Goal: Information Seeking & Learning: Learn about a topic

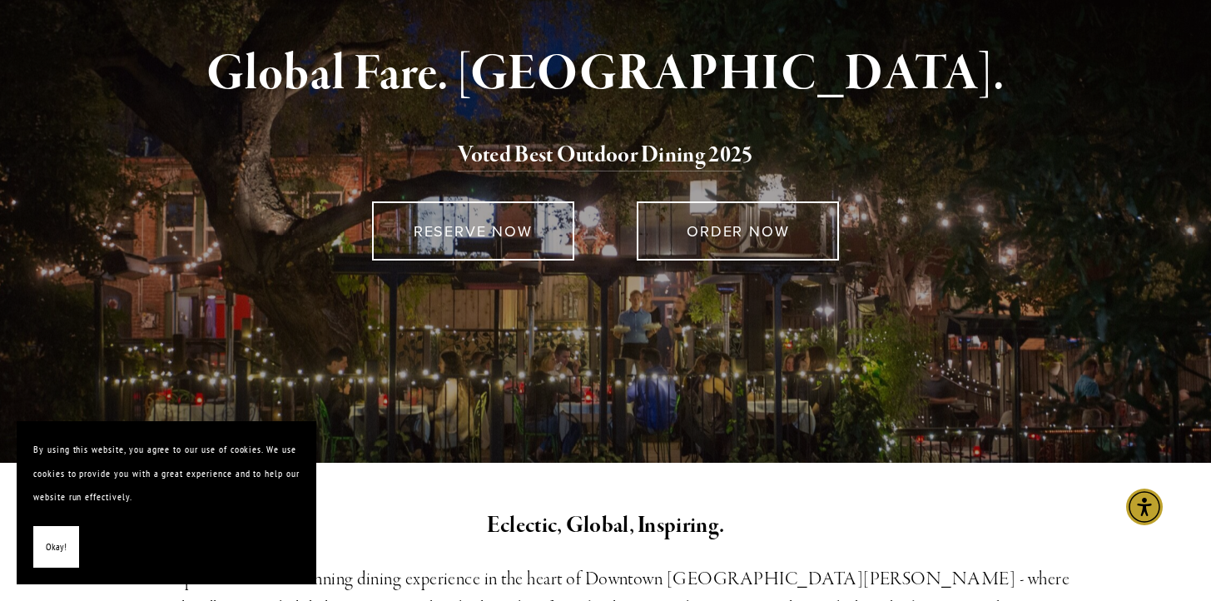
scroll to position [113, 0]
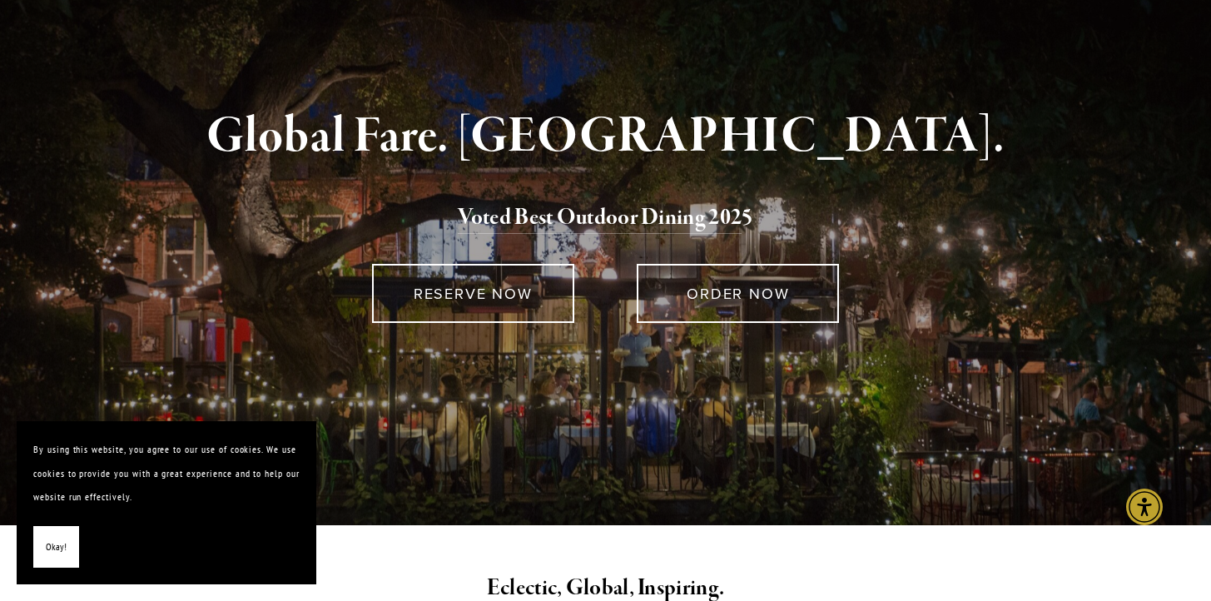
click at [468, 72] on div "Global Fare. Creekside Ambiance. Voted Best Outdoor Dining 202 5 RESERVE NOW OR…" at bounding box center [606, 279] width 1198 height 494
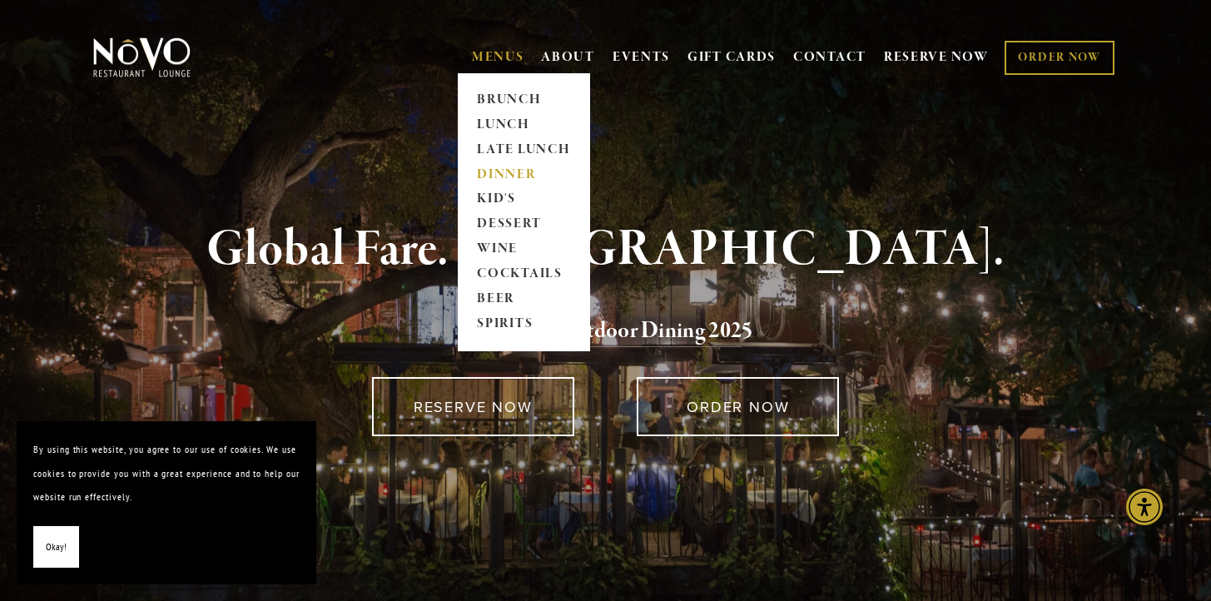
click at [489, 171] on link "DINNER" at bounding box center [524, 174] width 104 height 25
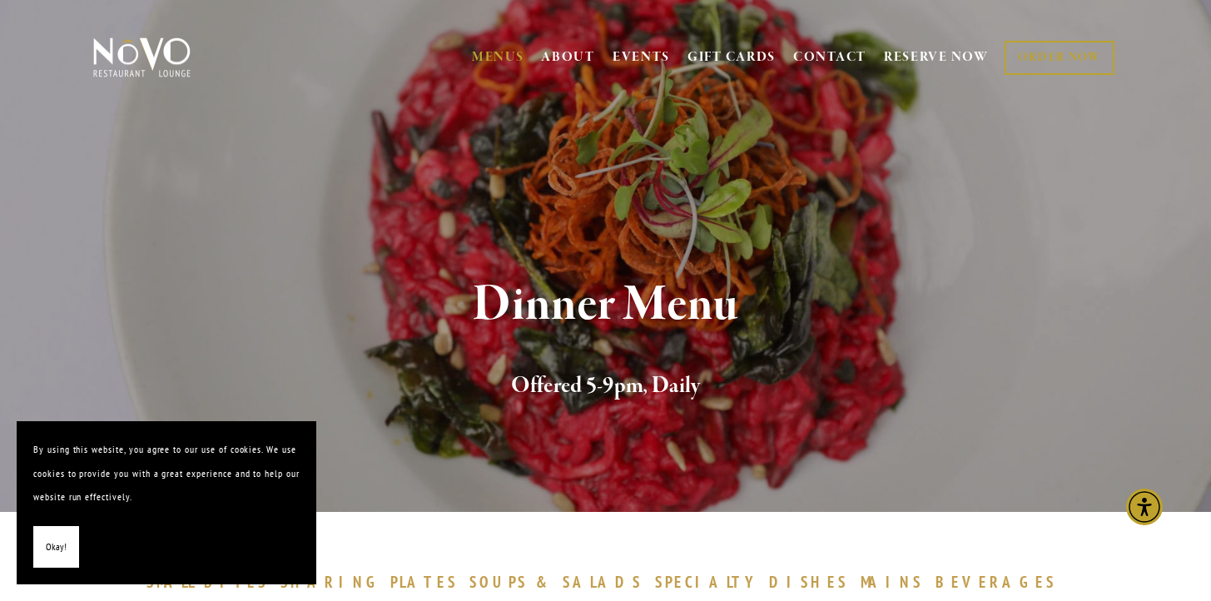
click at [906, 321] on h1 "Dinner Menu" at bounding box center [606, 305] width 970 height 54
click at [382, 577] on span "SHARING" at bounding box center [331, 582] width 102 height 20
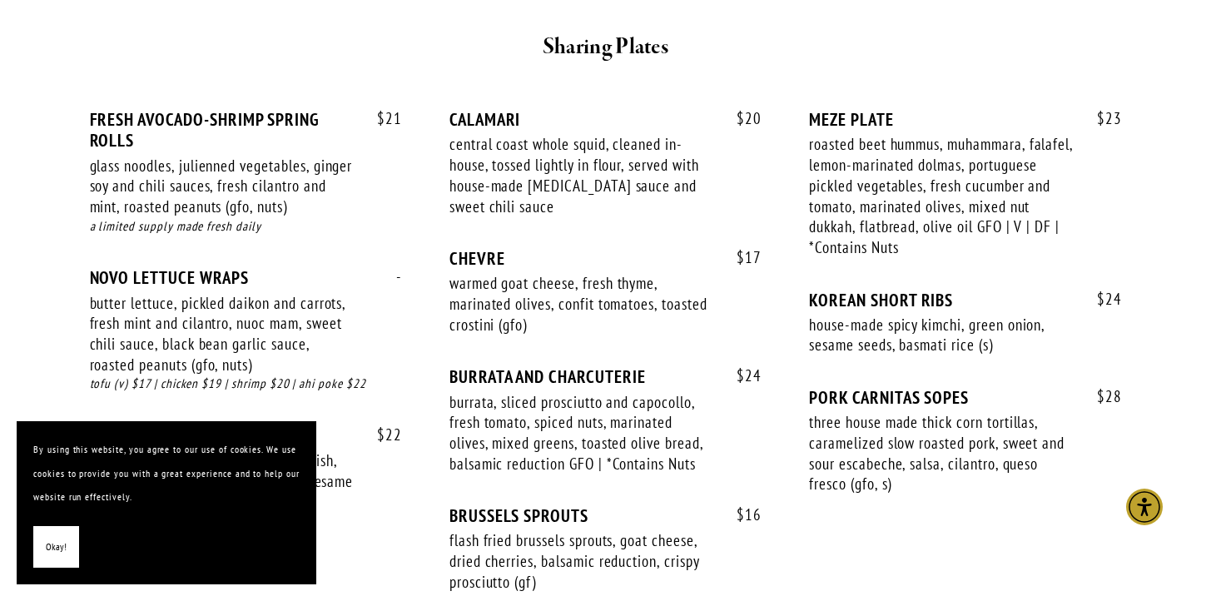
scroll to position [1092, 0]
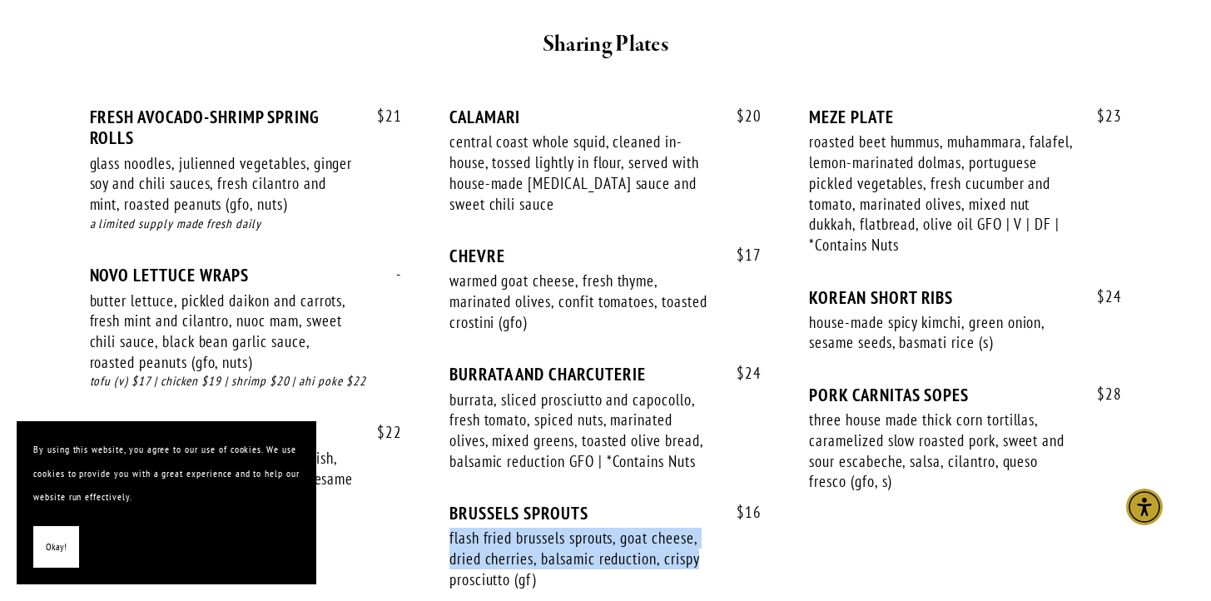
drag, startPoint x: 736, startPoint y: 523, endPoint x: 735, endPoint y: 564, distance: 40.8
click at [735, 563] on div "$ 16 BRUSSELS SPROUTS flash fried brussels sprouts, goat cheese, dried cherries…" at bounding box center [605, 562] width 312 height 118
click at [735, 566] on div "$ 16 BRUSSELS SPROUTS flash fried brussels sprouts, goat cheese, dried cherries…" at bounding box center [605, 562] width 312 height 118
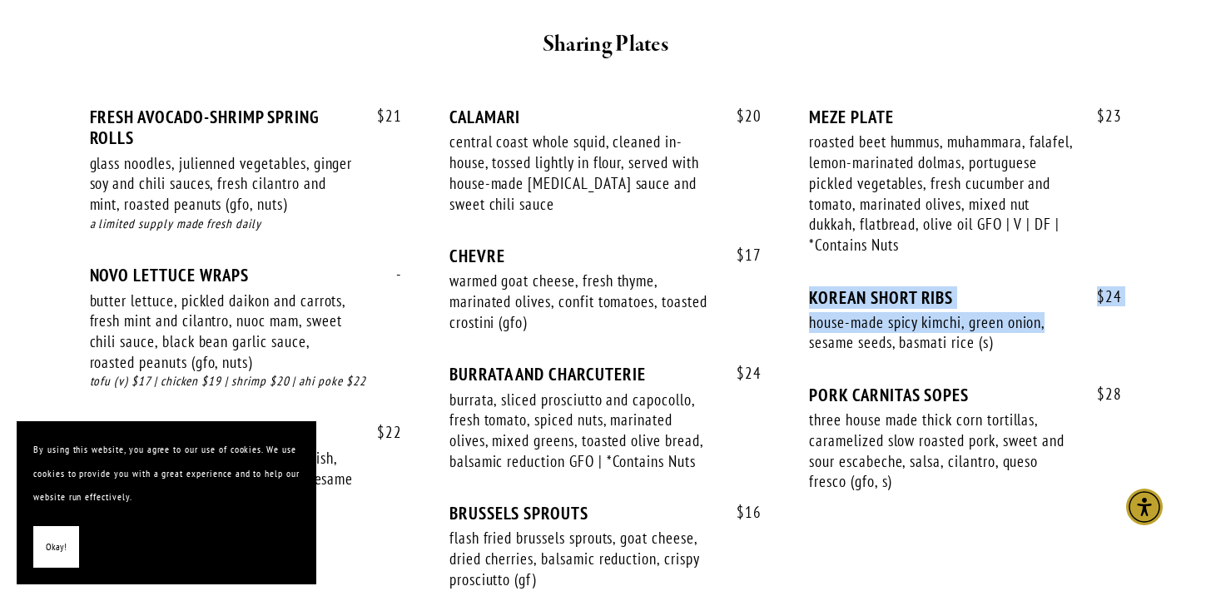
drag, startPoint x: 1194, startPoint y: 261, endPoint x: 1199, endPoint y: 328, distance: 66.8
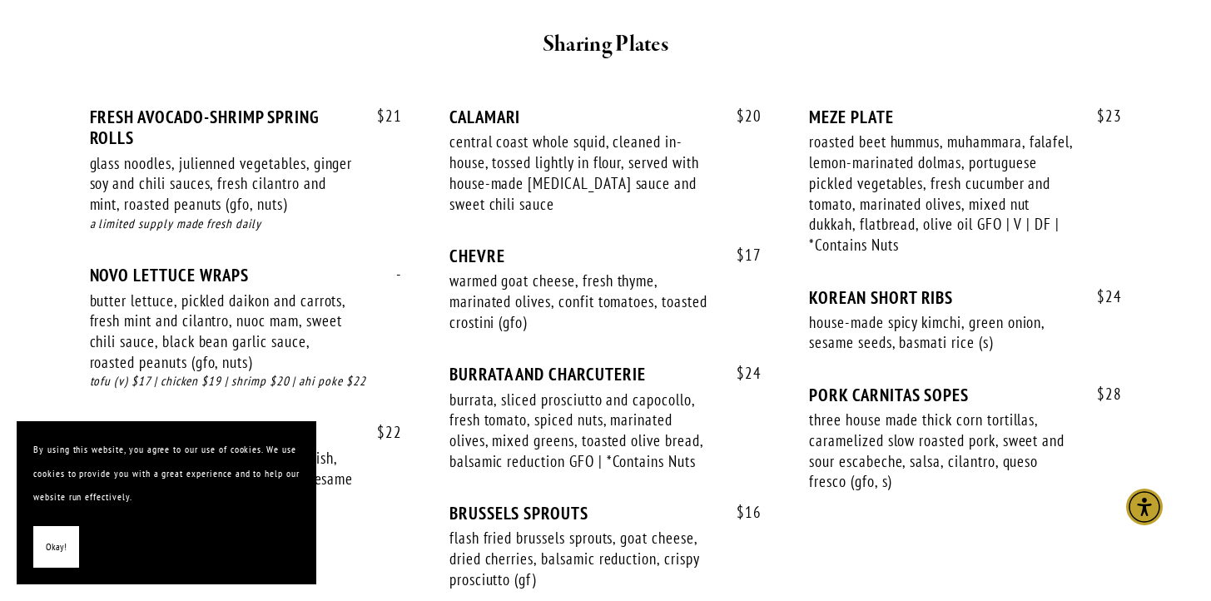
click at [44, 551] on button "Okay!" at bounding box center [56, 547] width 46 height 42
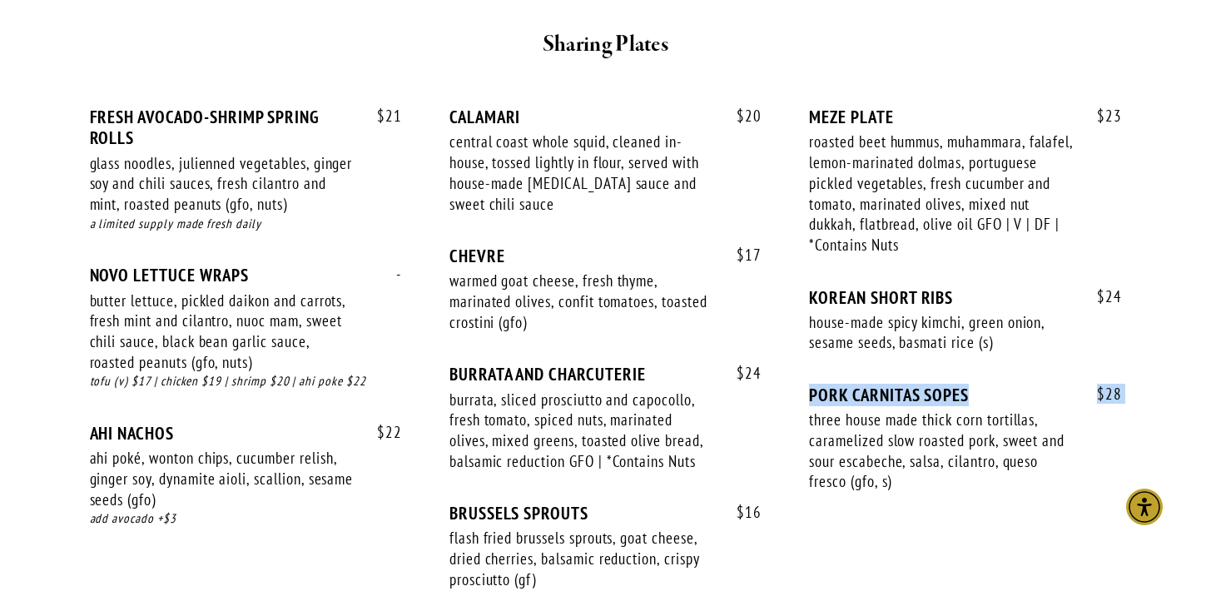
drag, startPoint x: 1182, startPoint y: 334, endPoint x: 1182, endPoint y: 388, distance: 54.1
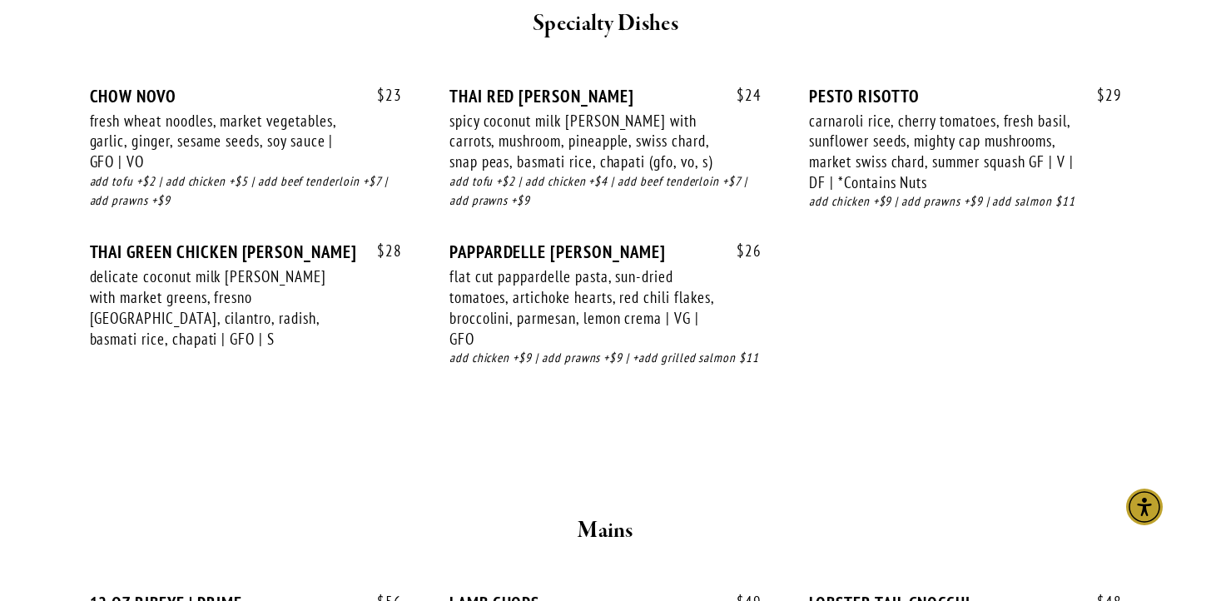
scroll to position [2338, 0]
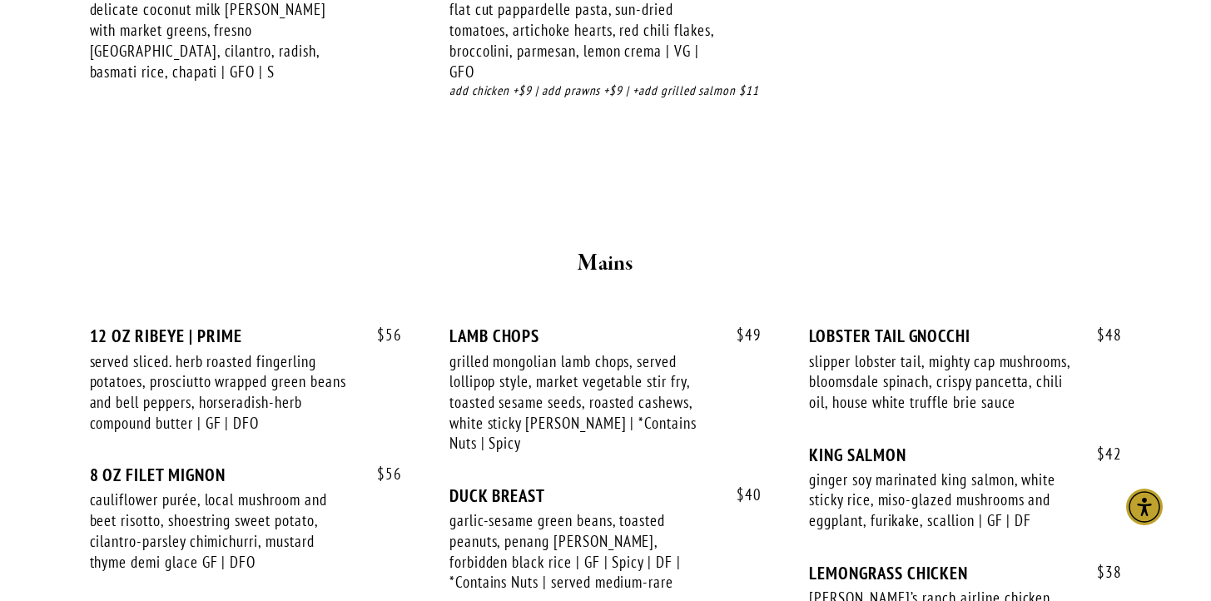
click at [1020, 563] on div "$ 42 KING [PERSON_NAME] soy marinated king salmon, white sticky rice, miso-glaz…" at bounding box center [965, 503] width 312 height 118
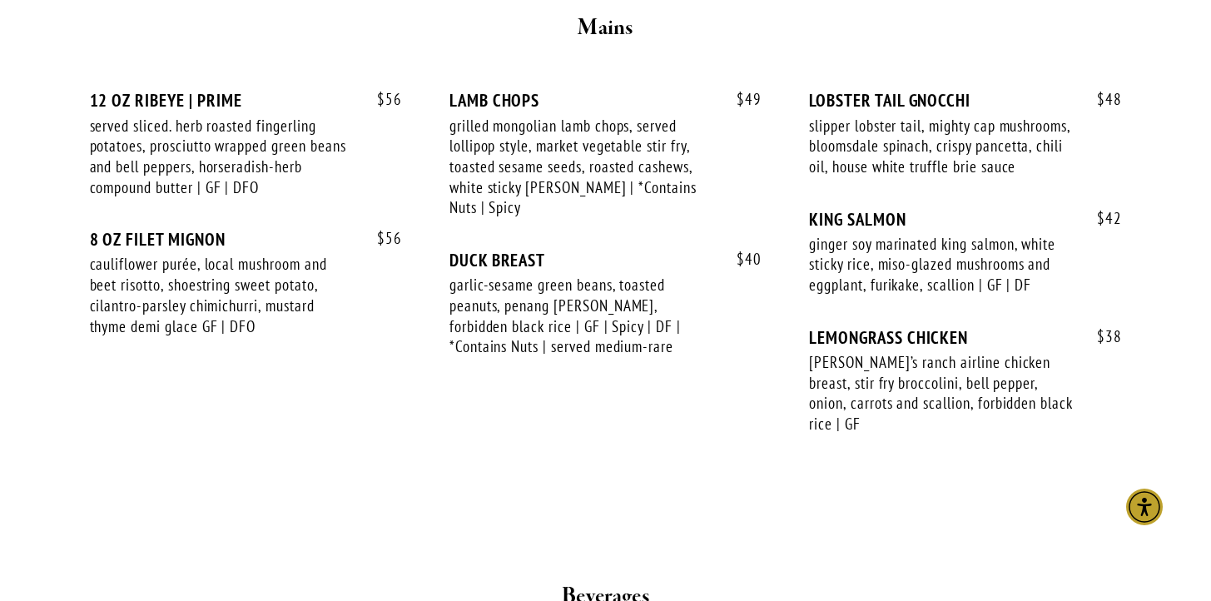
scroll to position [2834, 0]
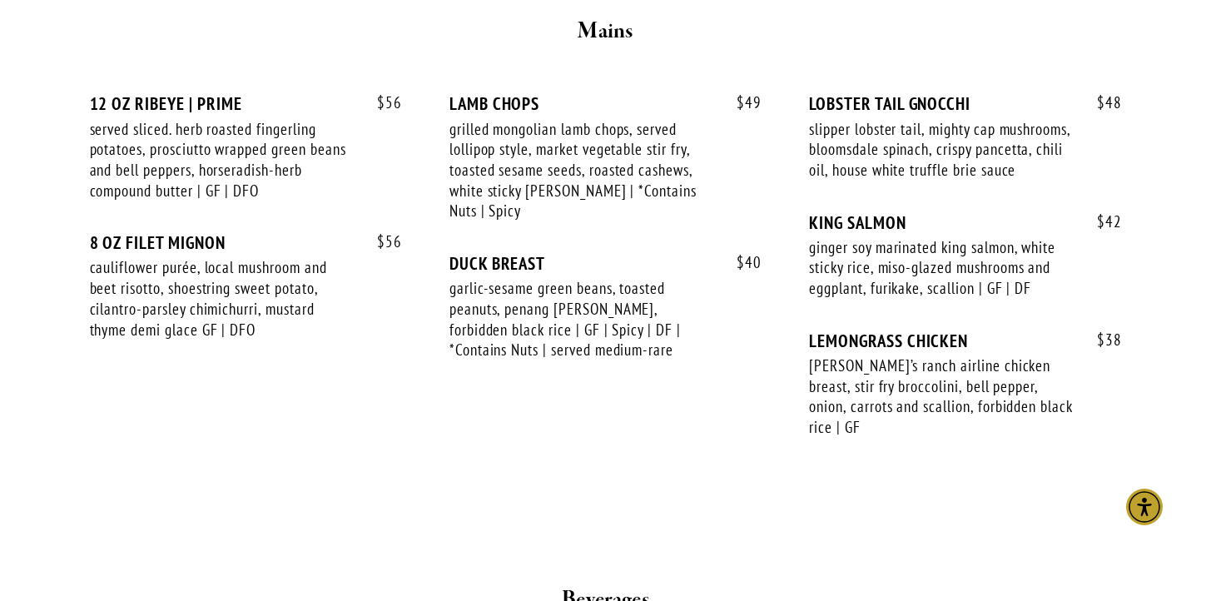
click at [1020, 571] on div "Beverages" at bounding box center [606, 599] width 999 height 63
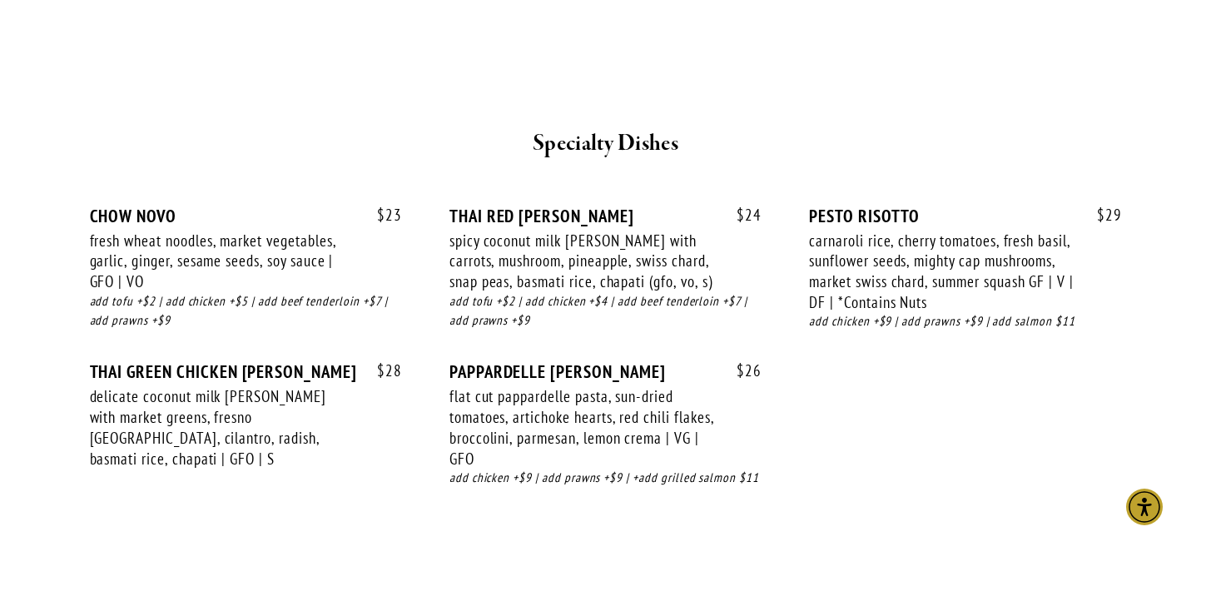
scroll to position [2216, 0]
click at [948, 494] on div "$ 23 CHOW NOVO fresh wheat noodles, market vegetables, garlic, ginger, sesame s…" at bounding box center [606, 361] width 1032 height 314
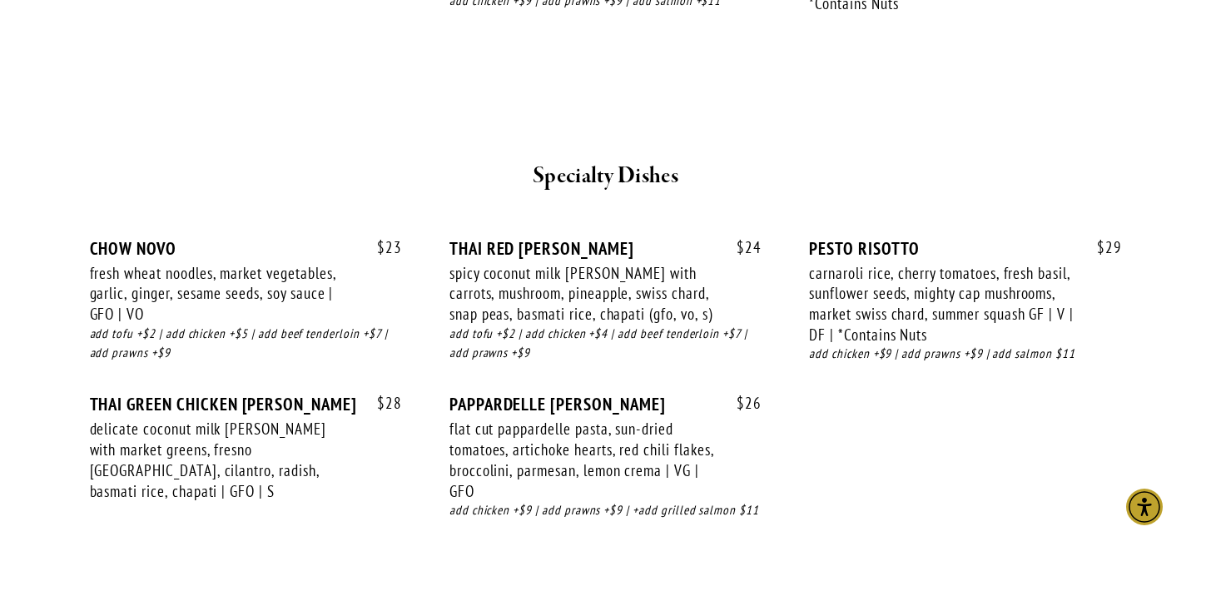
scroll to position [2173, 0]
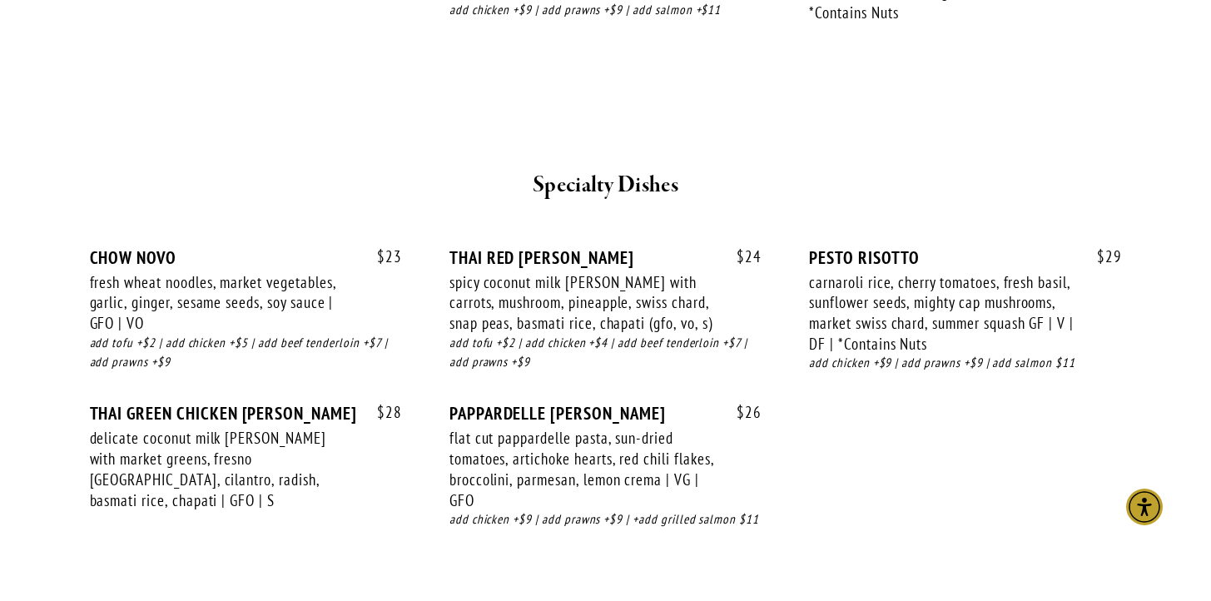
drag, startPoint x: 833, startPoint y: 572, endPoint x: 834, endPoint y: 533, distance: 39.1
click at [833, 546] on div "$ 23 CHOW NOVO fresh wheat noodles, market vegetables, garlic, ginger, sesame s…" at bounding box center [606, 396] width 1060 height 358
drag, startPoint x: 834, startPoint y: 528, endPoint x: 812, endPoint y: 578, distance: 53.7
click at [813, 583] on div "SMALL BITES SHARING PLATES SOUPS & SALADS SPECIALTY DISHES MAINS BEVERAGES Smal…" at bounding box center [606, 109] width 1060 height 3424
drag, startPoint x: 769, startPoint y: 201, endPoint x: 762, endPoint y: 136, distance: 66.1
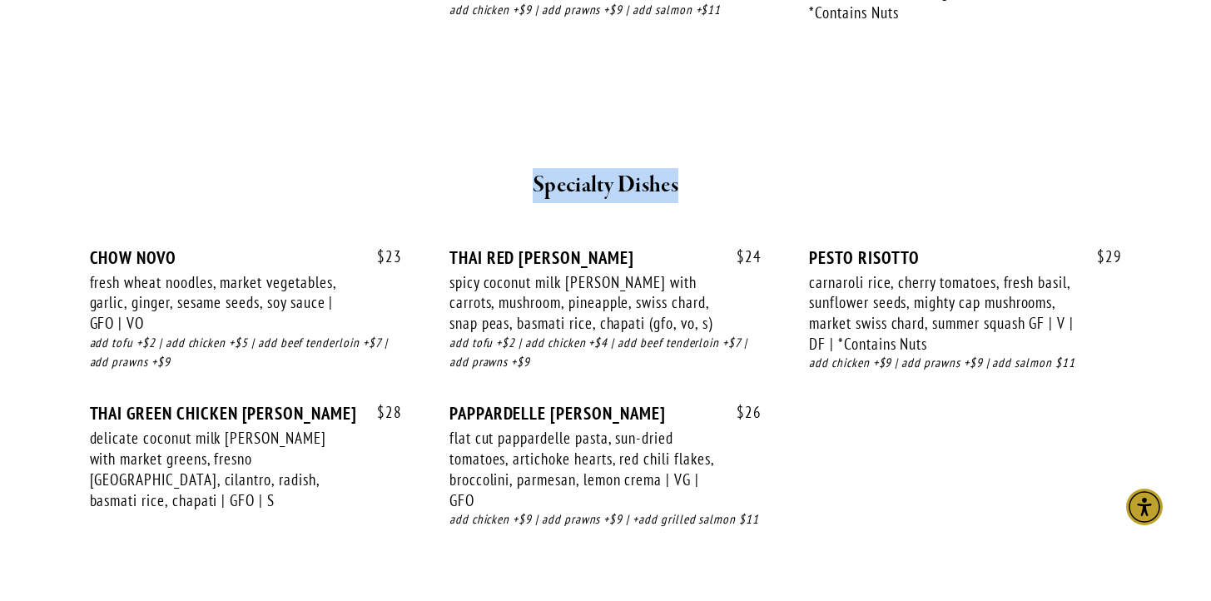
click at [762, 136] on div "SMALL BITES SHARING PLATES SOUPS & SALADS SPECIALTY DISHES MAINS BEVERAGES Smal…" at bounding box center [606, 109] width 1060 height 3424
drag, startPoint x: 1022, startPoint y: 126, endPoint x: 1019, endPoint y: 139, distance: 12.7
click at [1019, 139] on div at bounding box center [606, 125] width 999 height 57
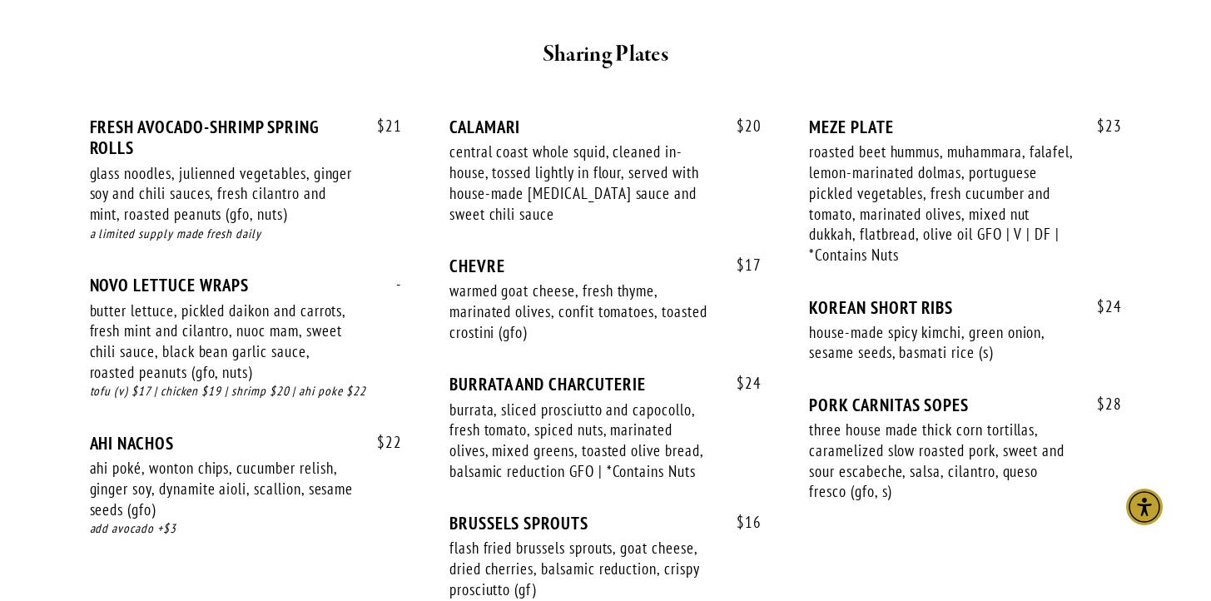
scroll to position [1084, 0]
